Goal: Transaction & Acquisition: Purchase product/service

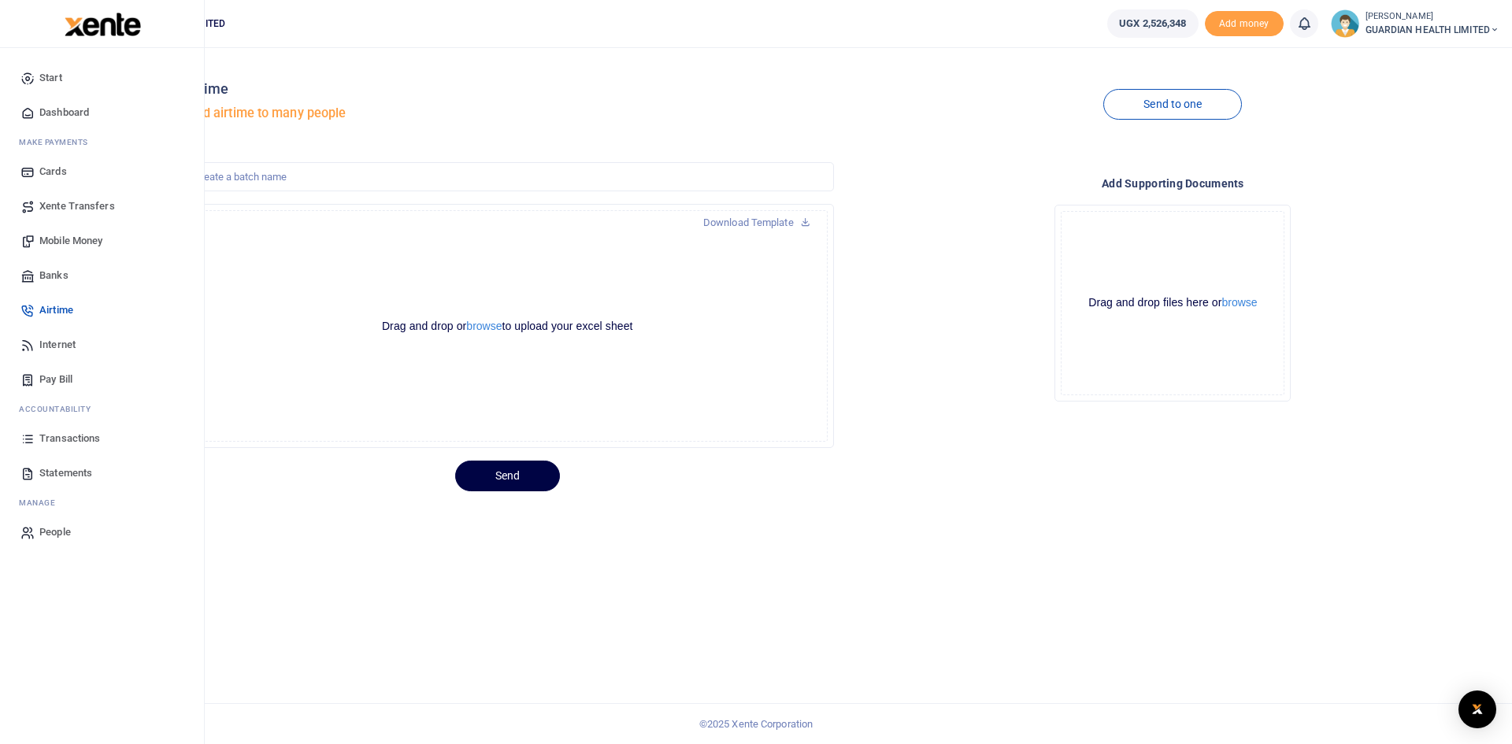
click at [82, 239] on span "Mobile Money" at bounding box center [70, 241] width 63 height 16
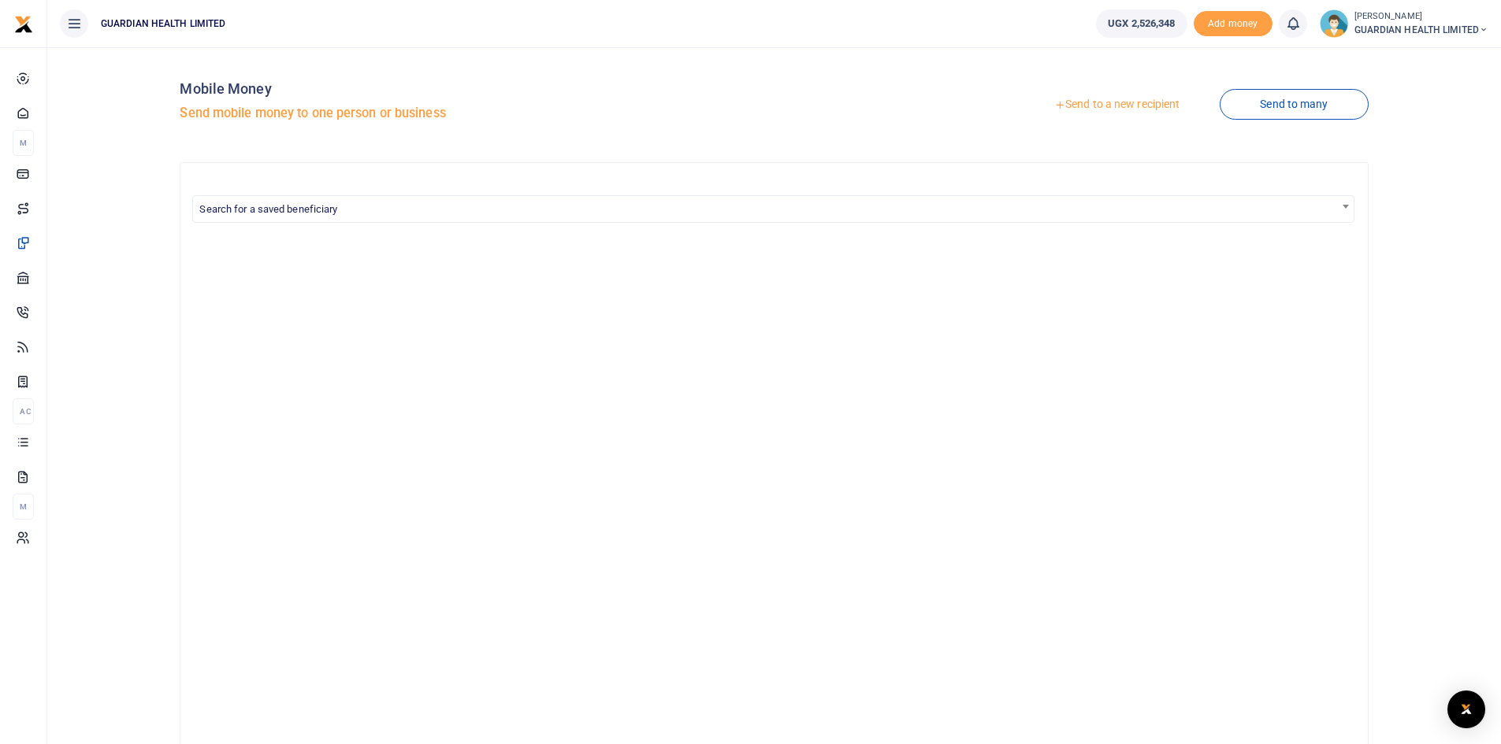
click at [1085, 107] on link "Send to a new recipient" at bounding box center [1117, 105] width 206 height 28
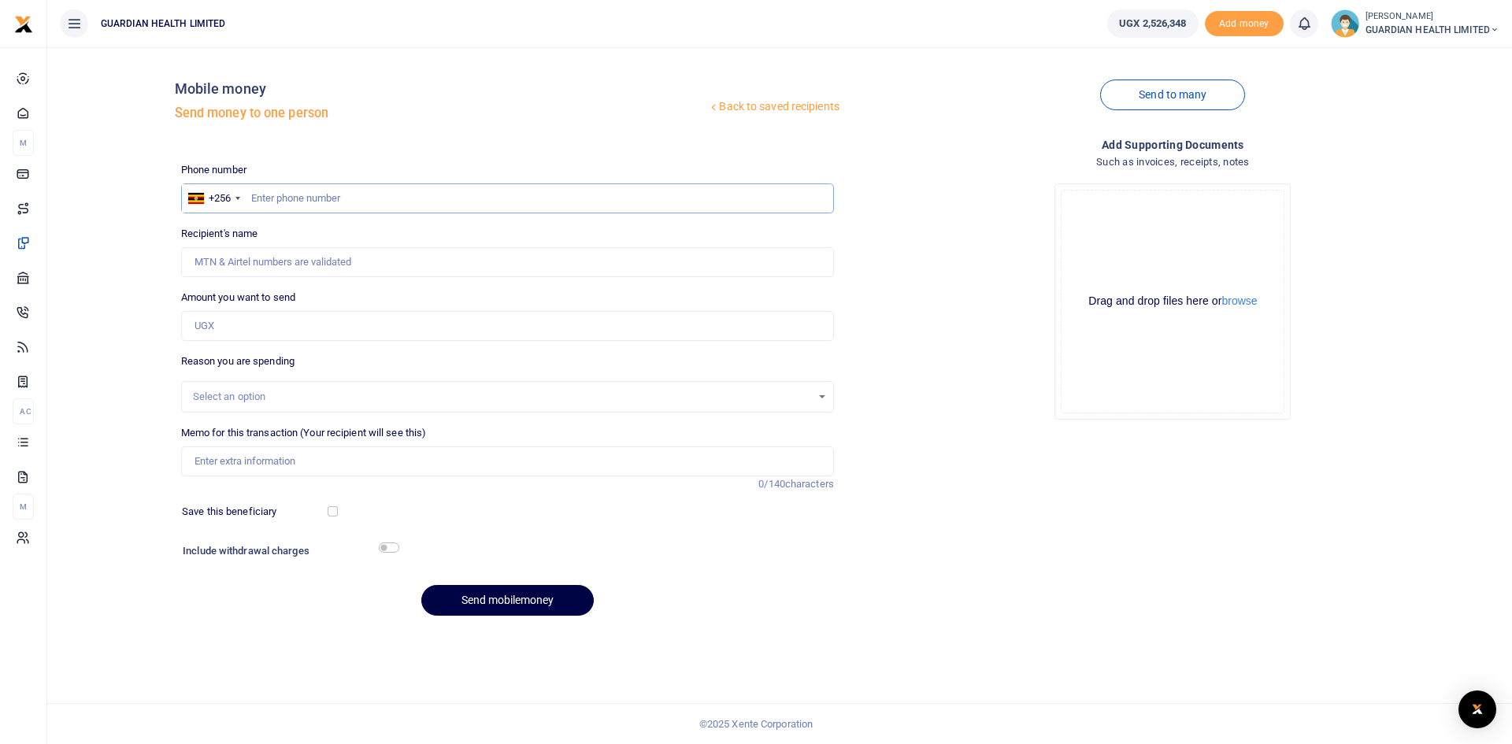
paste input "706739561"
click at [250, 191] on input "706739561" at bounding box center [507, 199] width 653 height 30
type input "706739561"
click at [240, 320] on input "Amount you want to send" at bounding box center [507, 326] width 653 height 30
type input "40,000"
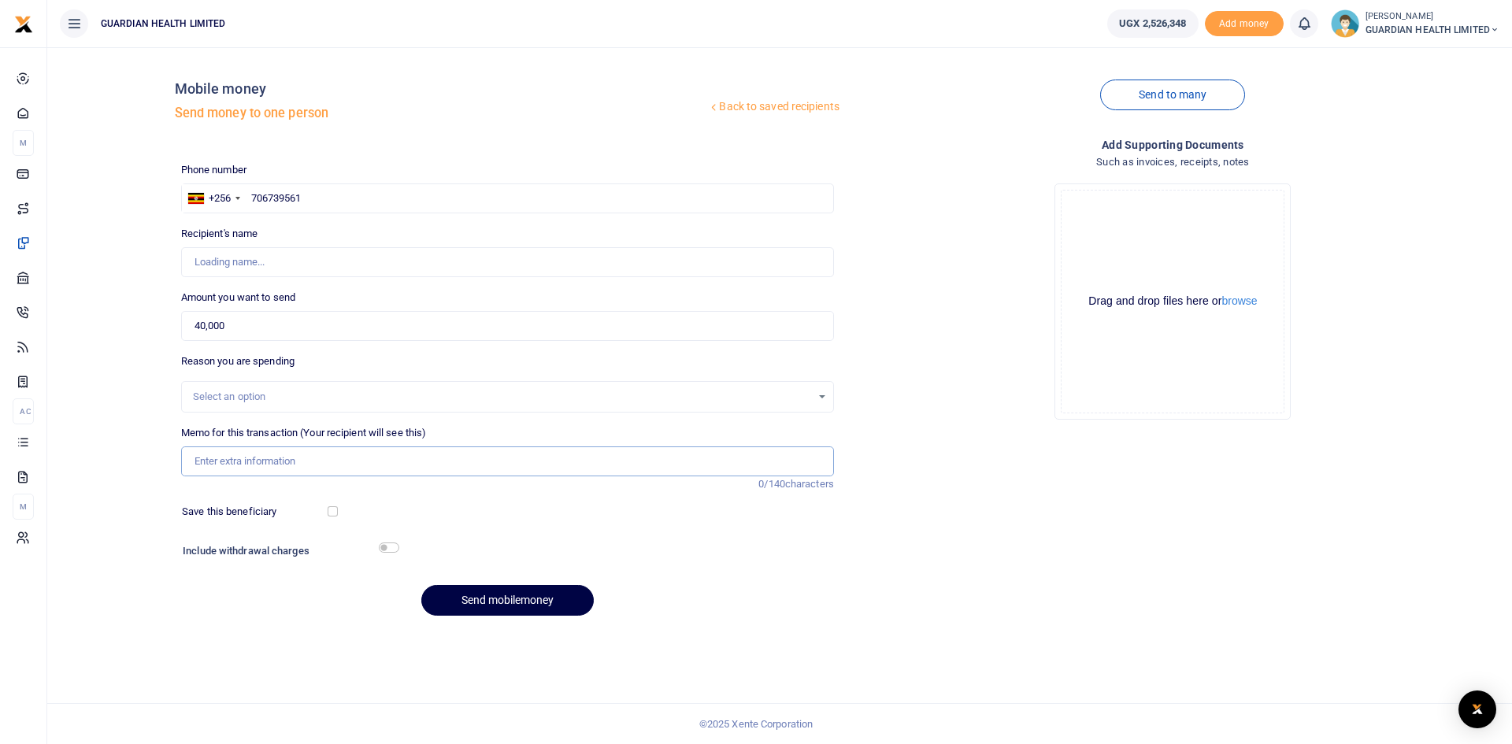
click at [254, 463] on input "Memo for this transaction (Your recipient will see this)" at bounding box center [507, 462] width 653 height 30
type input "[PERSON_NAME]"
type input "Staff lunch during stock delivery to Jinja 1 2 and Mukono and Van washing"
click at [332, 509] on input "checkbox" at bounding box center [333, 511] width 10 height 10
checkbox input "true"
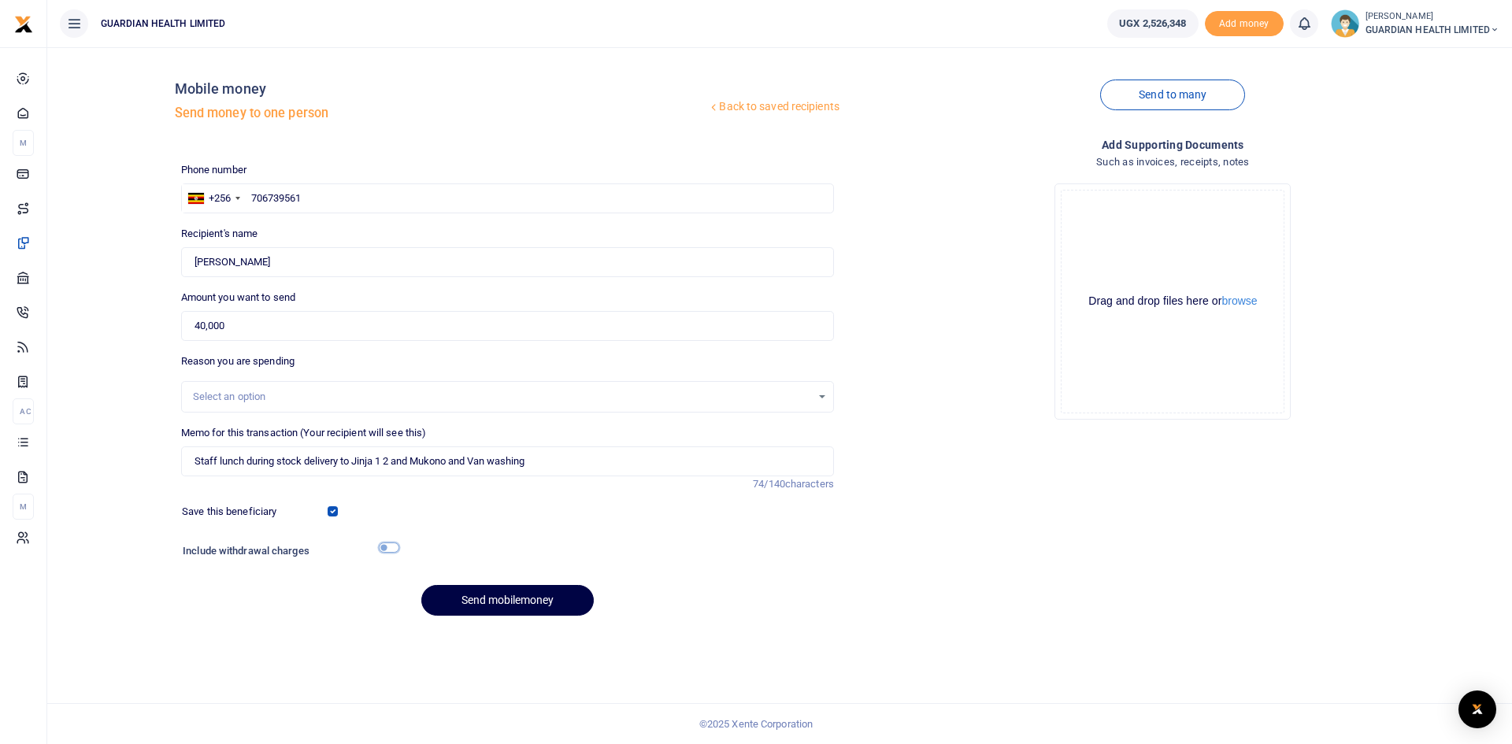
click at [391, 547] on input "checkbox" at bounding box center [389, 548] width 20 height 10
checkbox input "true"
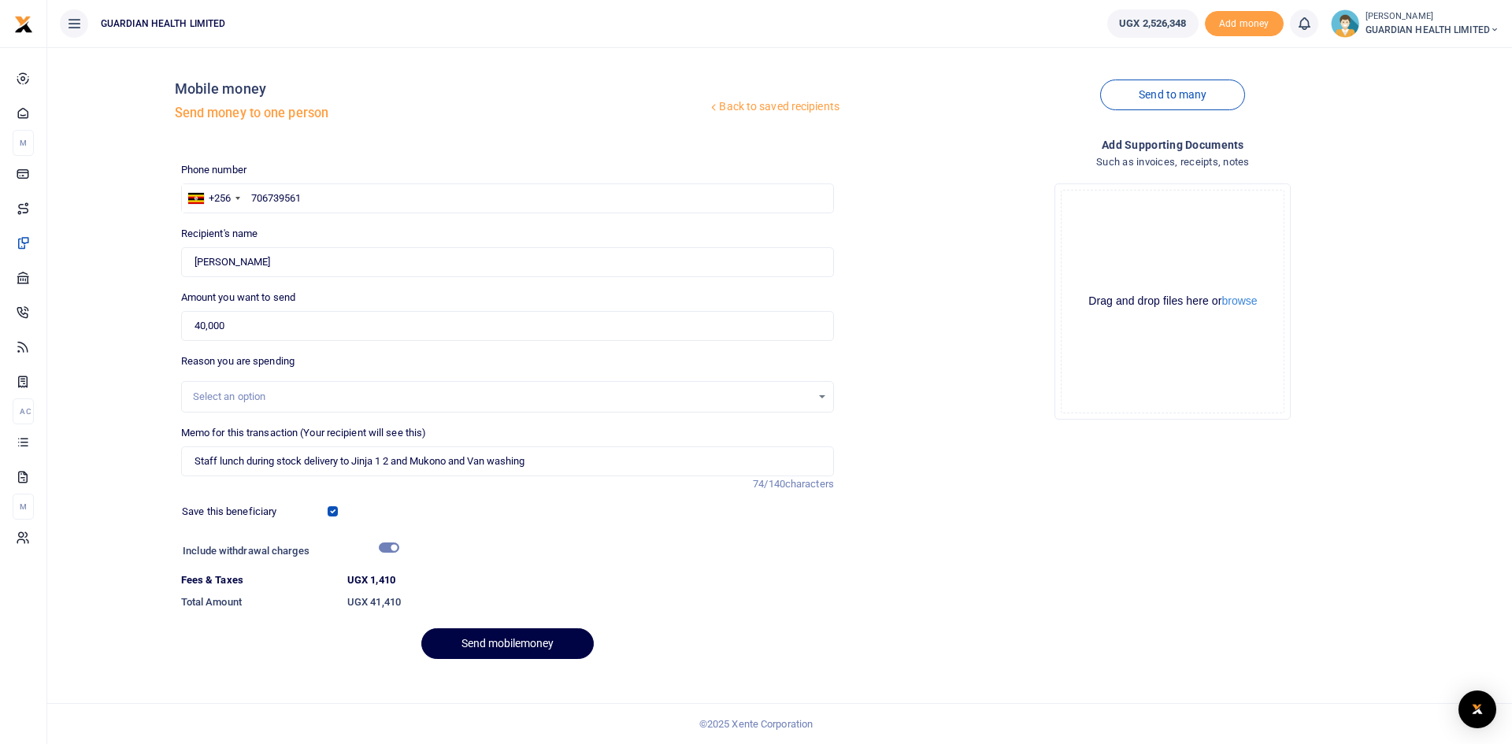
click at [264, 395] on div "Select an option" at bounding box center [502, 397] width 618 height 16
type input "staff lun"
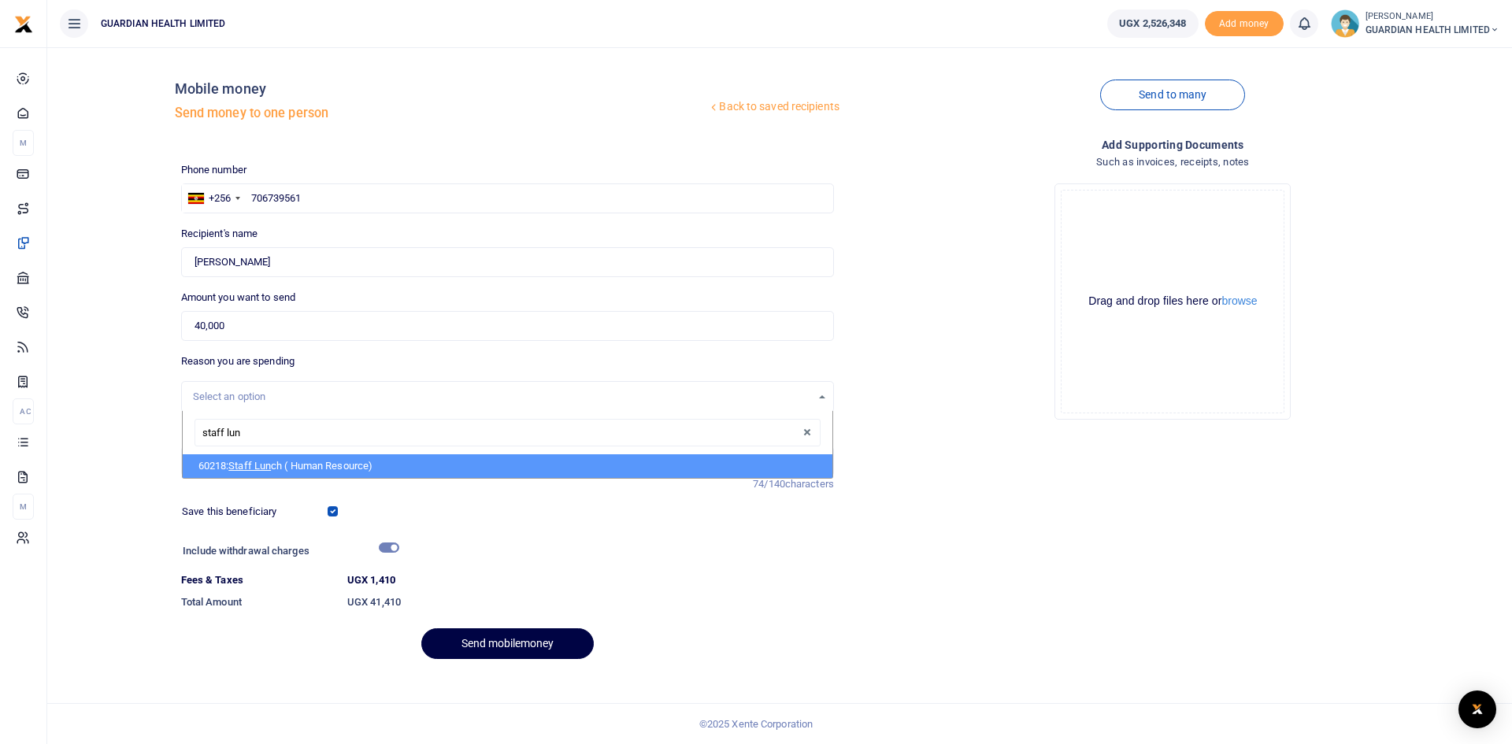
click at [279, 463] on li "60218: Staff Lun ch ( Human Resource)" at bounding box center [508, 467] width 650 height 24
select select "5399"
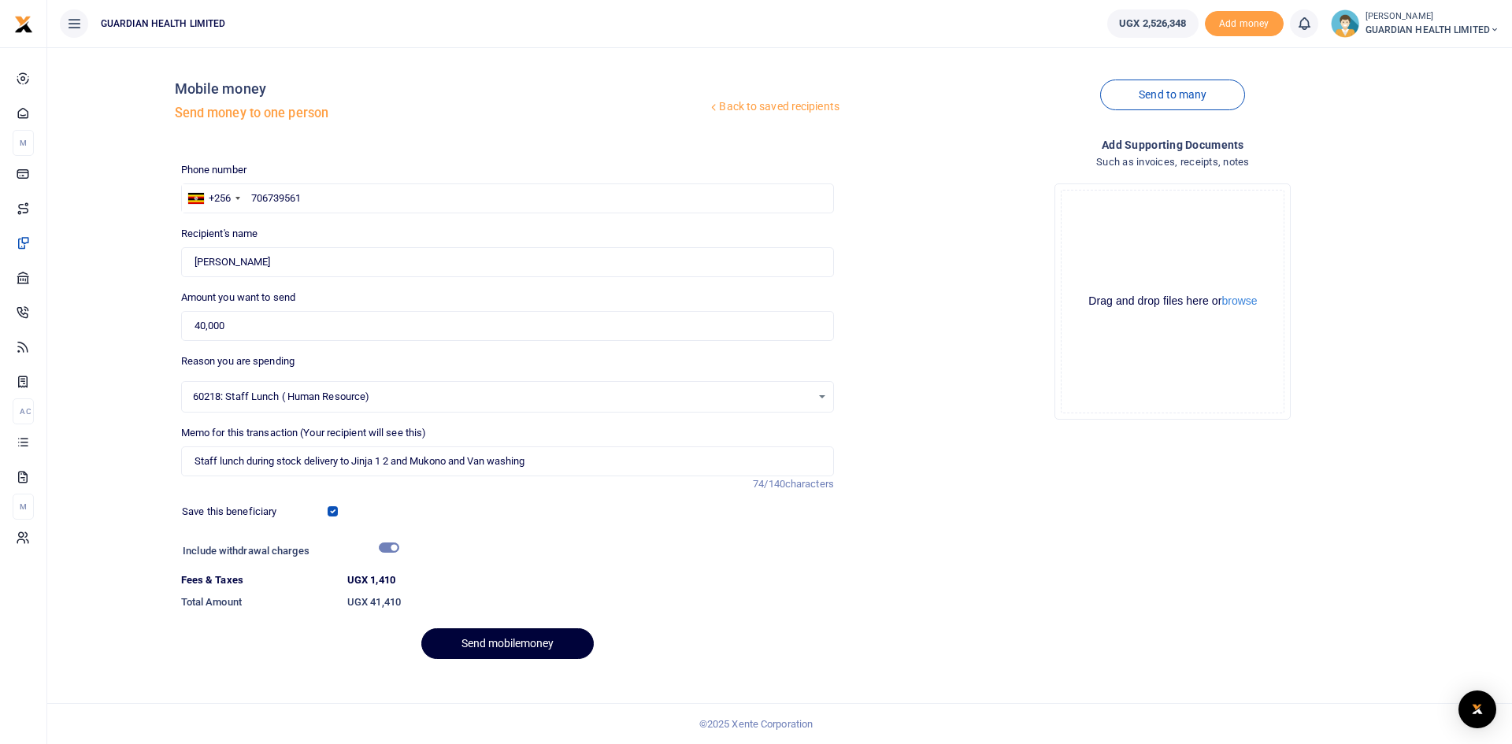
click at [482, 638] on button "Send mobilemoney" at bounding box center [507, 644] width 173 height 31
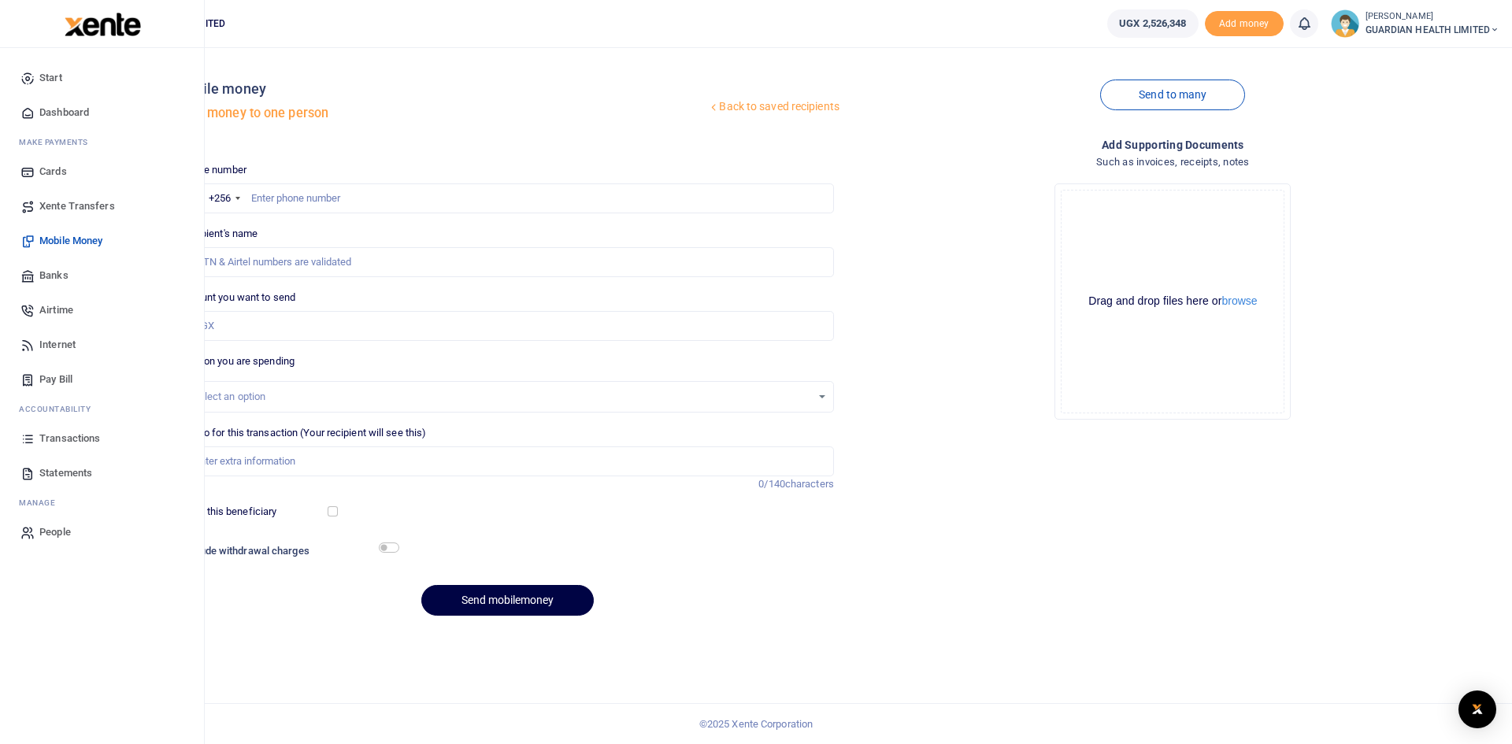
click at [73, 444] on span "Transactions" at bounding box center [69, 439] width 61 height 16
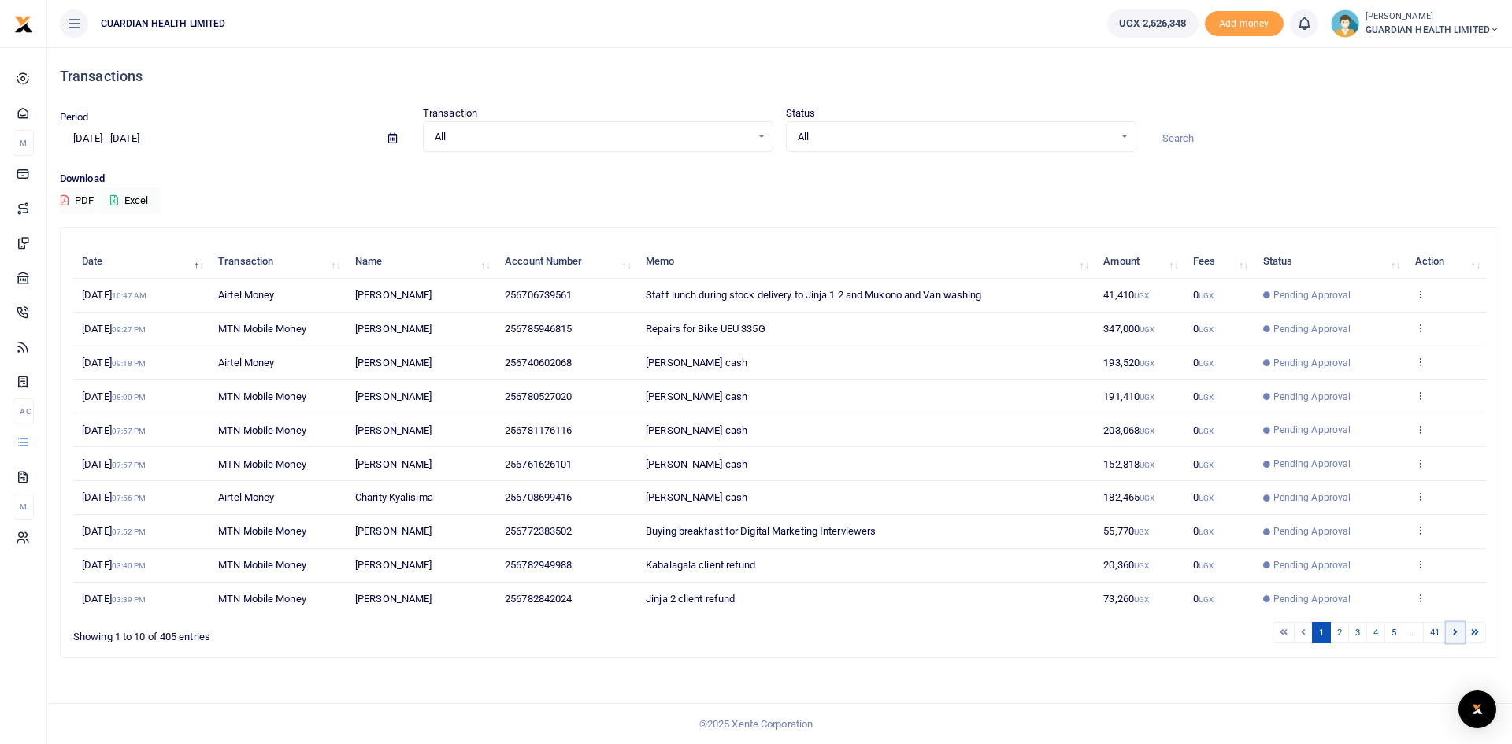
click at [1458, 633] on link at bounding box center [1455, 632] width 19 height 21
